Goal: Information Seeking & Learning: Learn about a topic

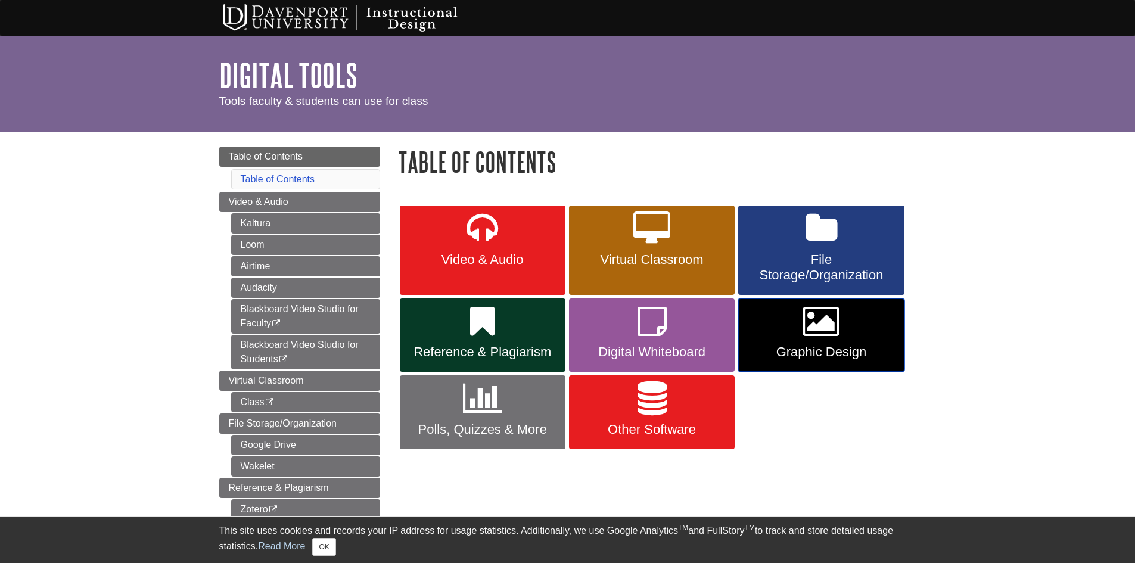
click at [829, 342] on link "Graphic Design" at bounding box center [822, 336] width 166 height 74
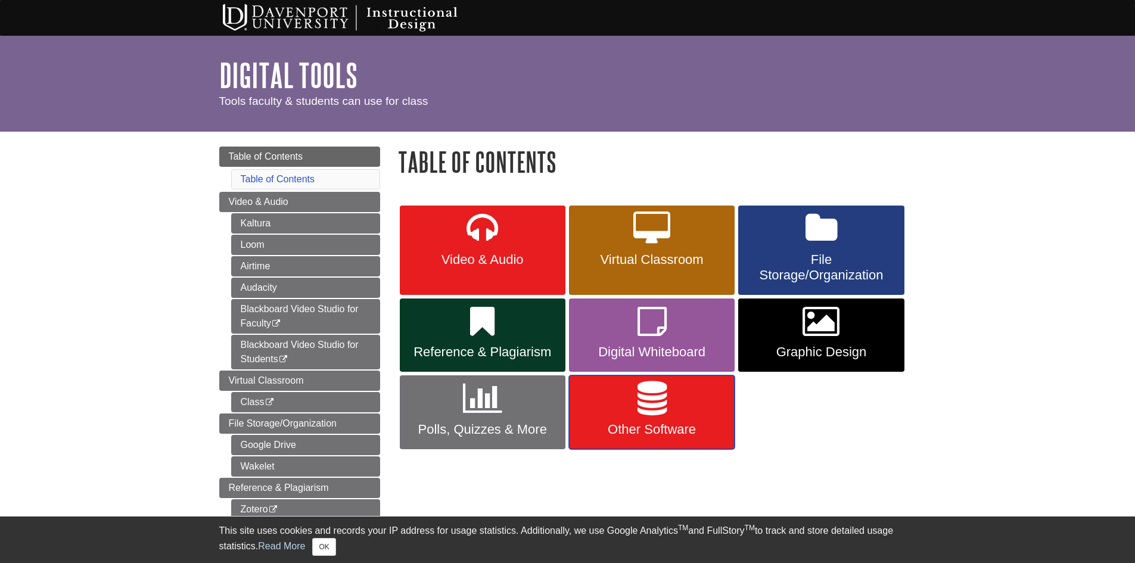
click at [668, 405] on link "Other Software" at bounding box center [652, 413] width 166 height 74
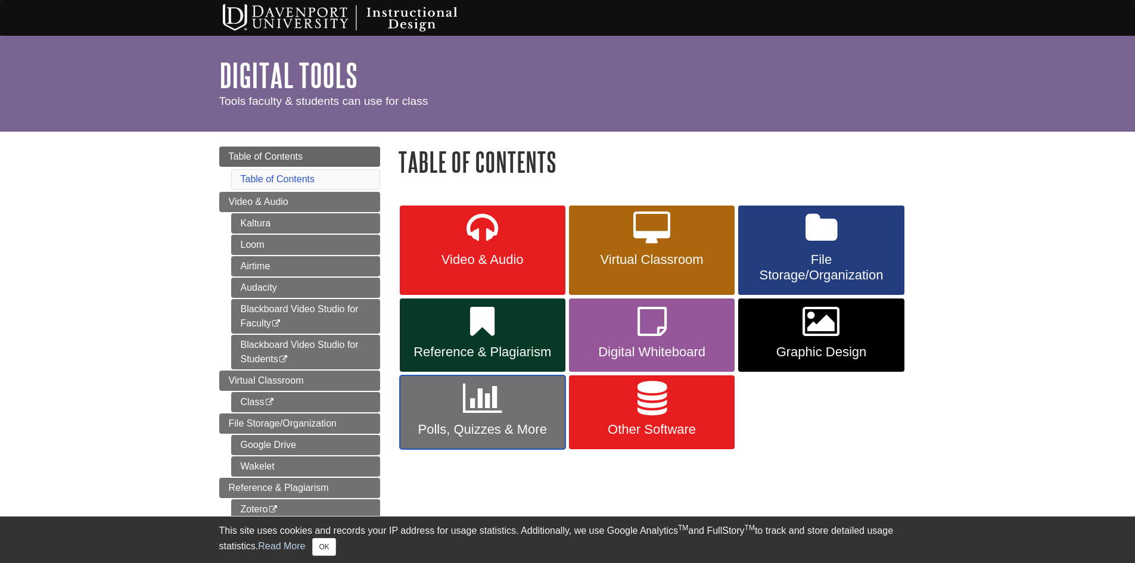
click at [545, 417] on link "Polls, Quizzes & More" at bounding box center [483, 413] width 166 height 74
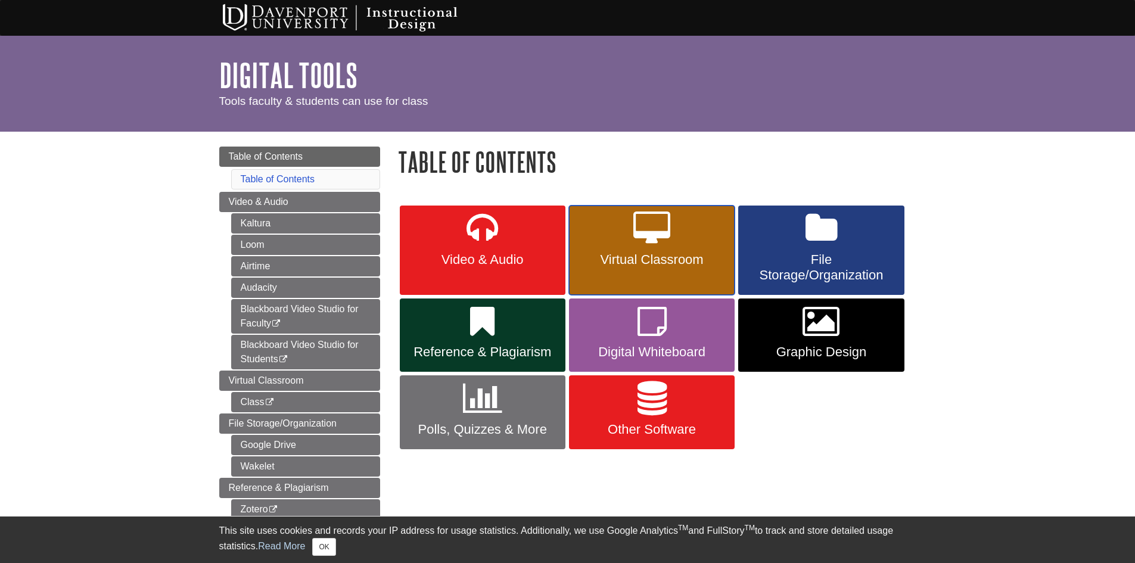
click at [617, 266] on span "Virtual Classroom" at bounding box center [652, 259] width 148 height 15
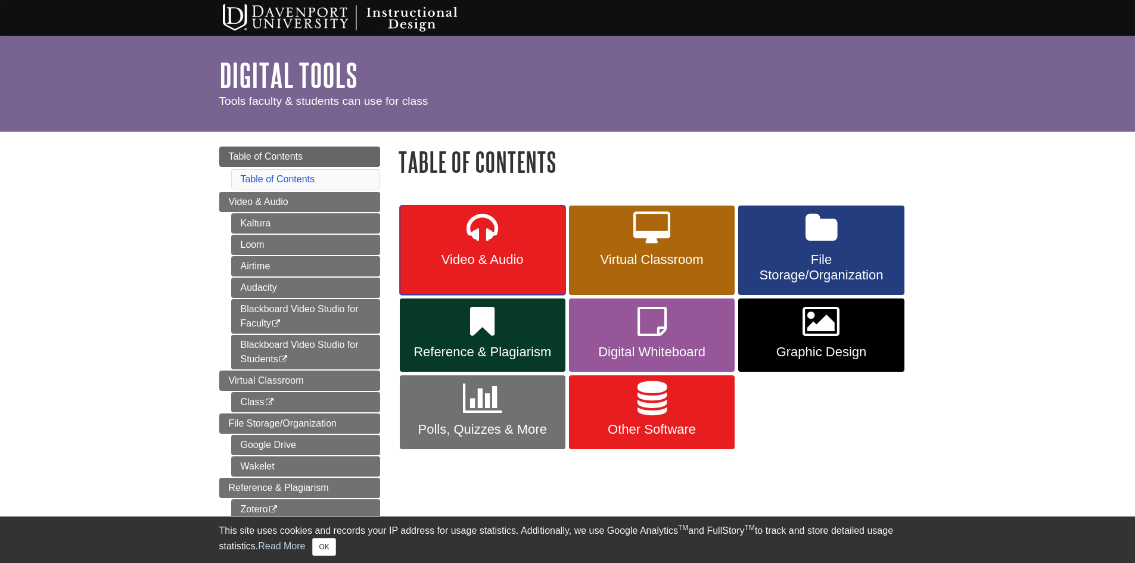
click at [538, 265] on span "Video & Audio" at bounding box center [483, 259] width 148 height 15
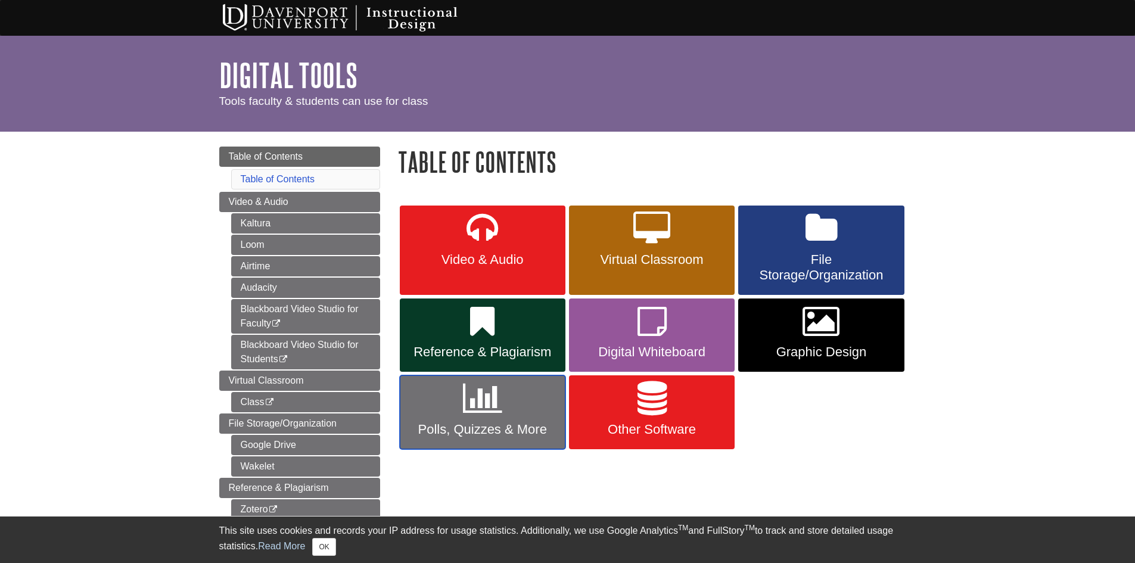
click at [491, 406] on icon at bounding box center [482, 398] width 39 height 35
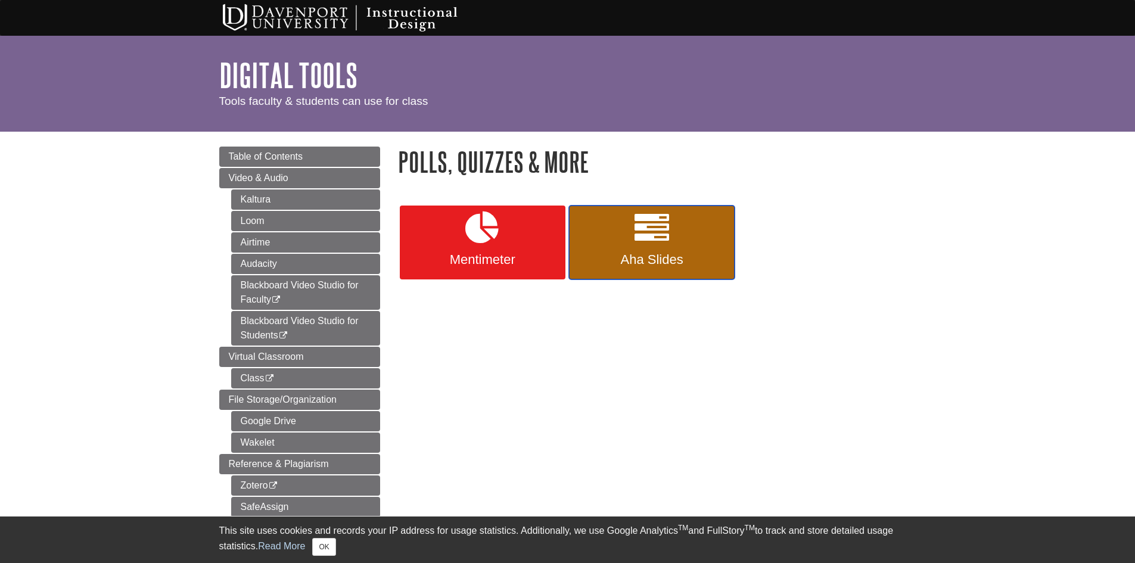
click at [637, 266] on span "Aha Slides" at bounding box center [652, 259] width 148 height 15
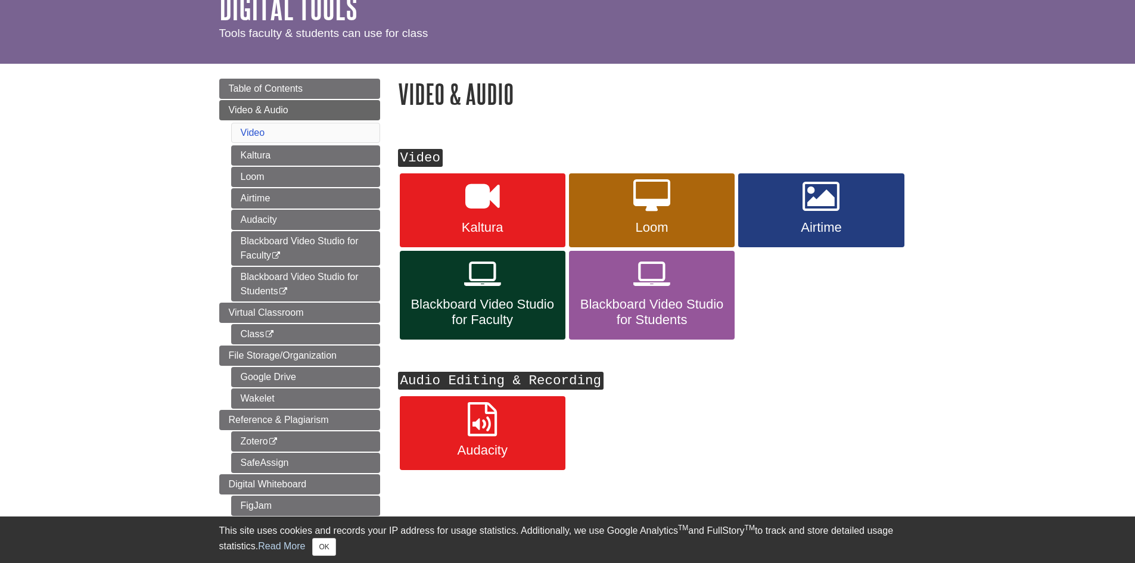
scroll to position [179, 0]
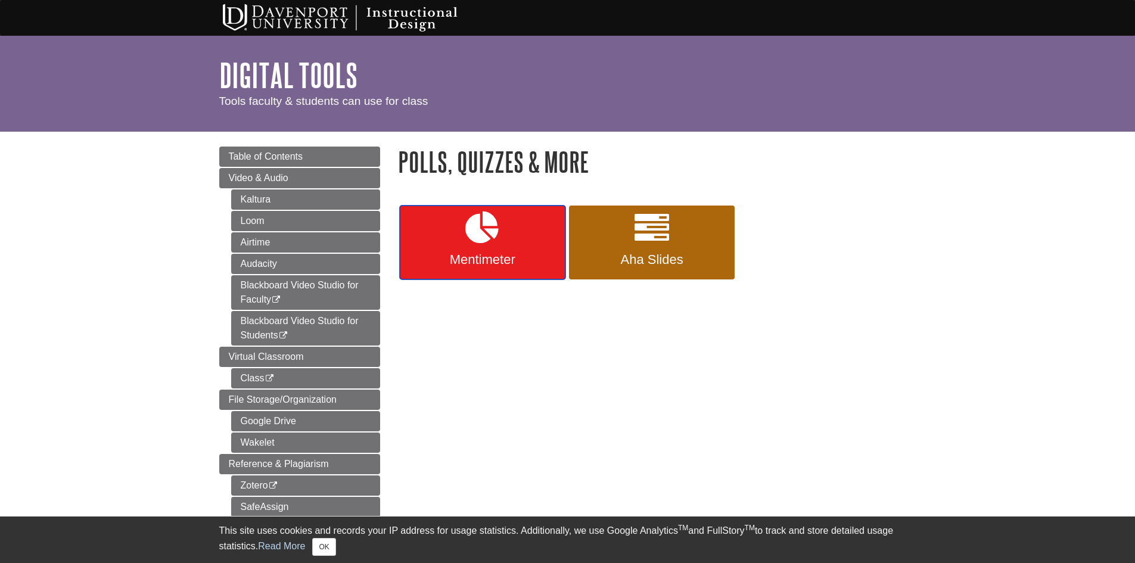
click at [528, 247] on link "Mentimeter" at bounding box center [483, 243] width 166 height 74
